Goal: Find specific page/section: Find specific page/section

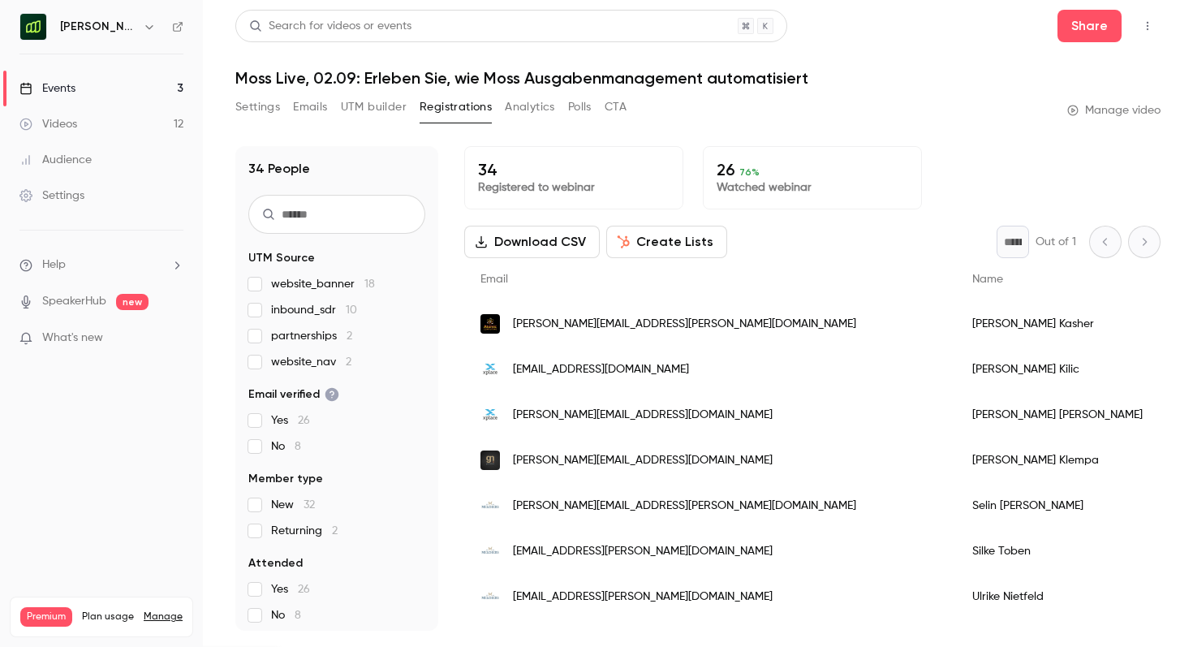
click at [514, 111] on button "Analytics" at bounding box center [530, 107] width 50 height 26
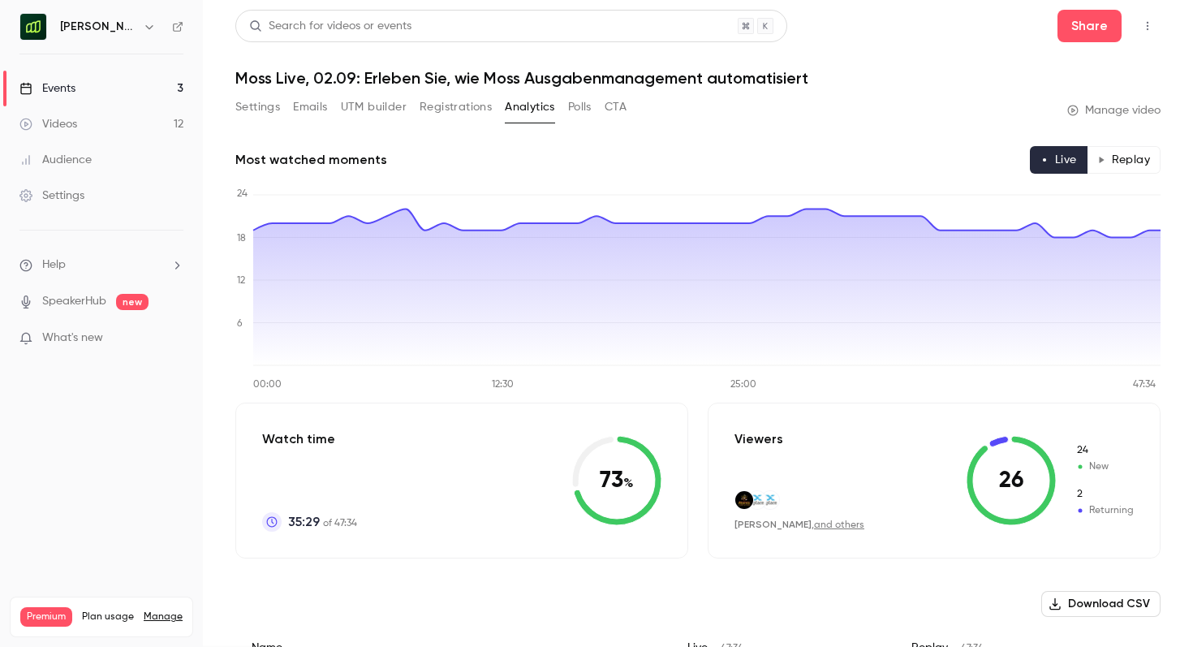
click at [1109, 168] on button "Replay" at bounding box center [1124, 160] width 74 height 28
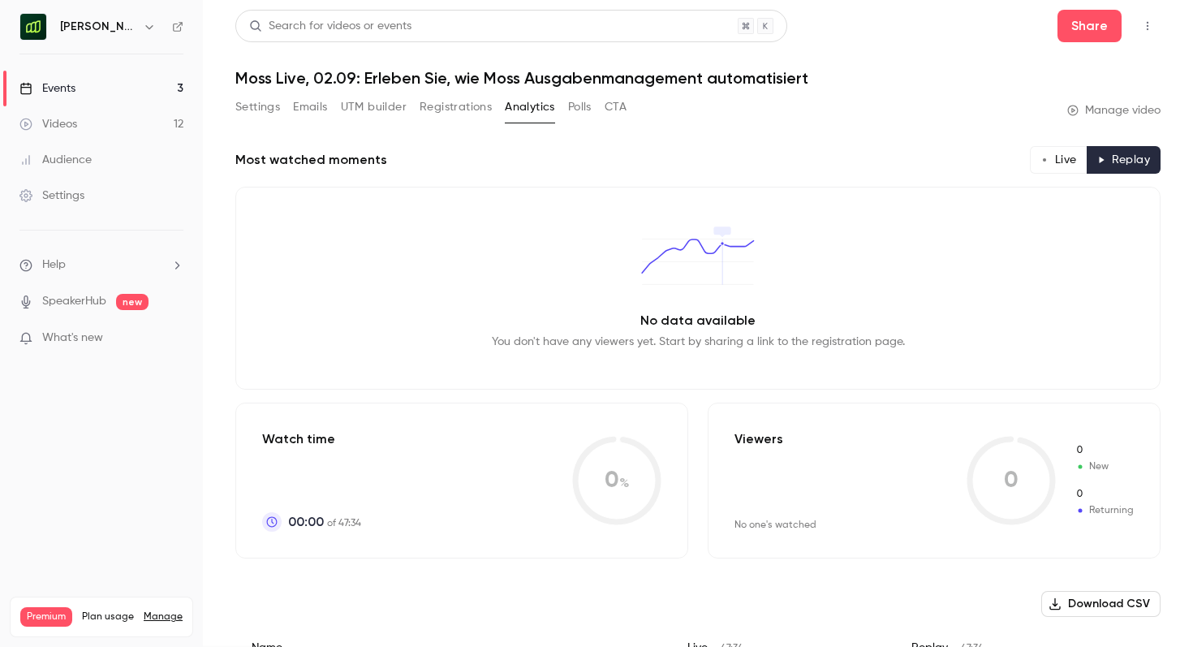
click at [450, 111] on button "Registrations" at bounding box center [456, 107] width 72 height 26
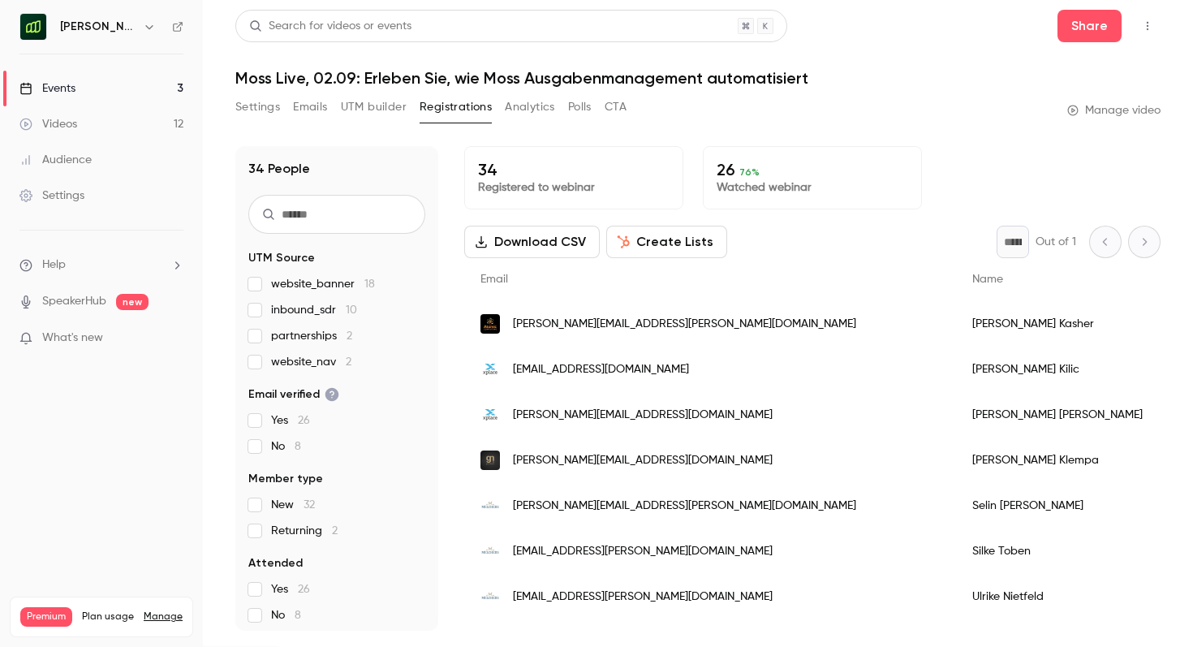
click at [540, 98] on button "Analytics" at bounding box center [530, 107] width 50 height 26
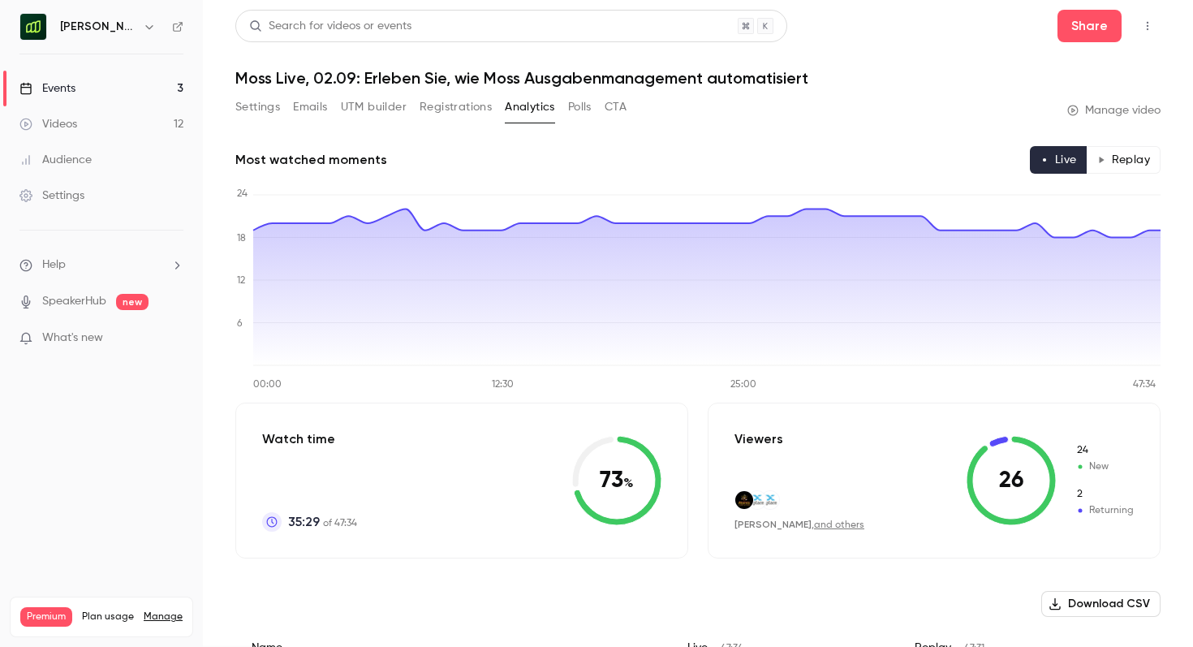
click at [575, 106] on button "Polls" at bounding box center [580, 107] width 24 height 26
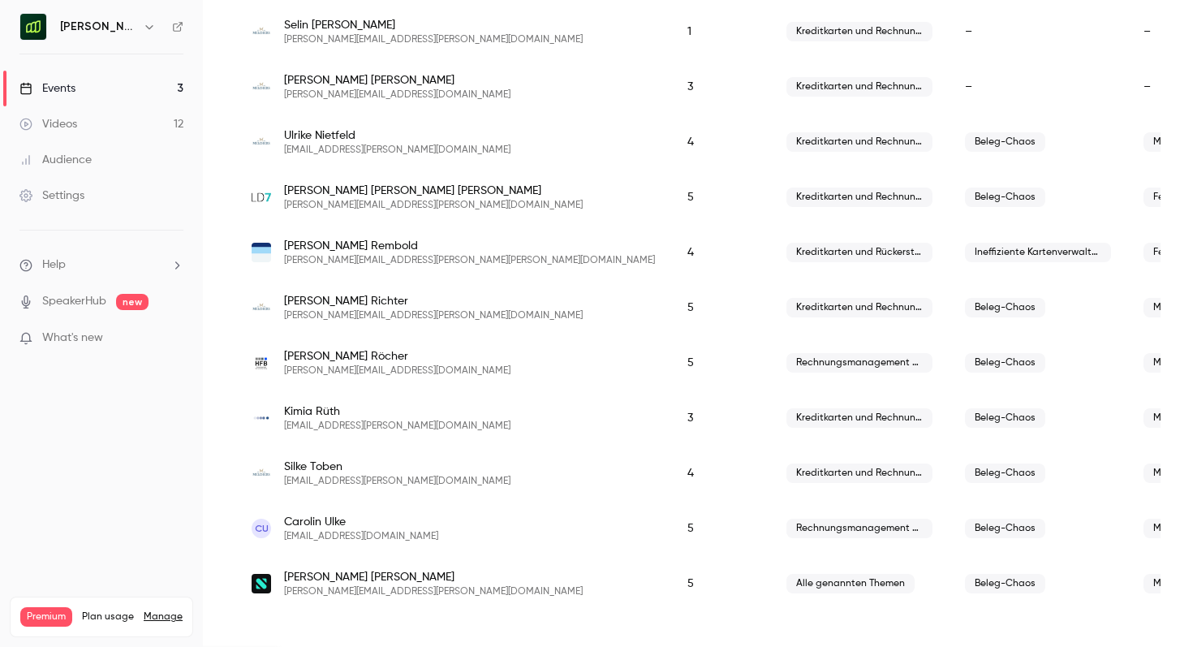
scroll to position [992, 0]
